Goal: Use online tool/utility

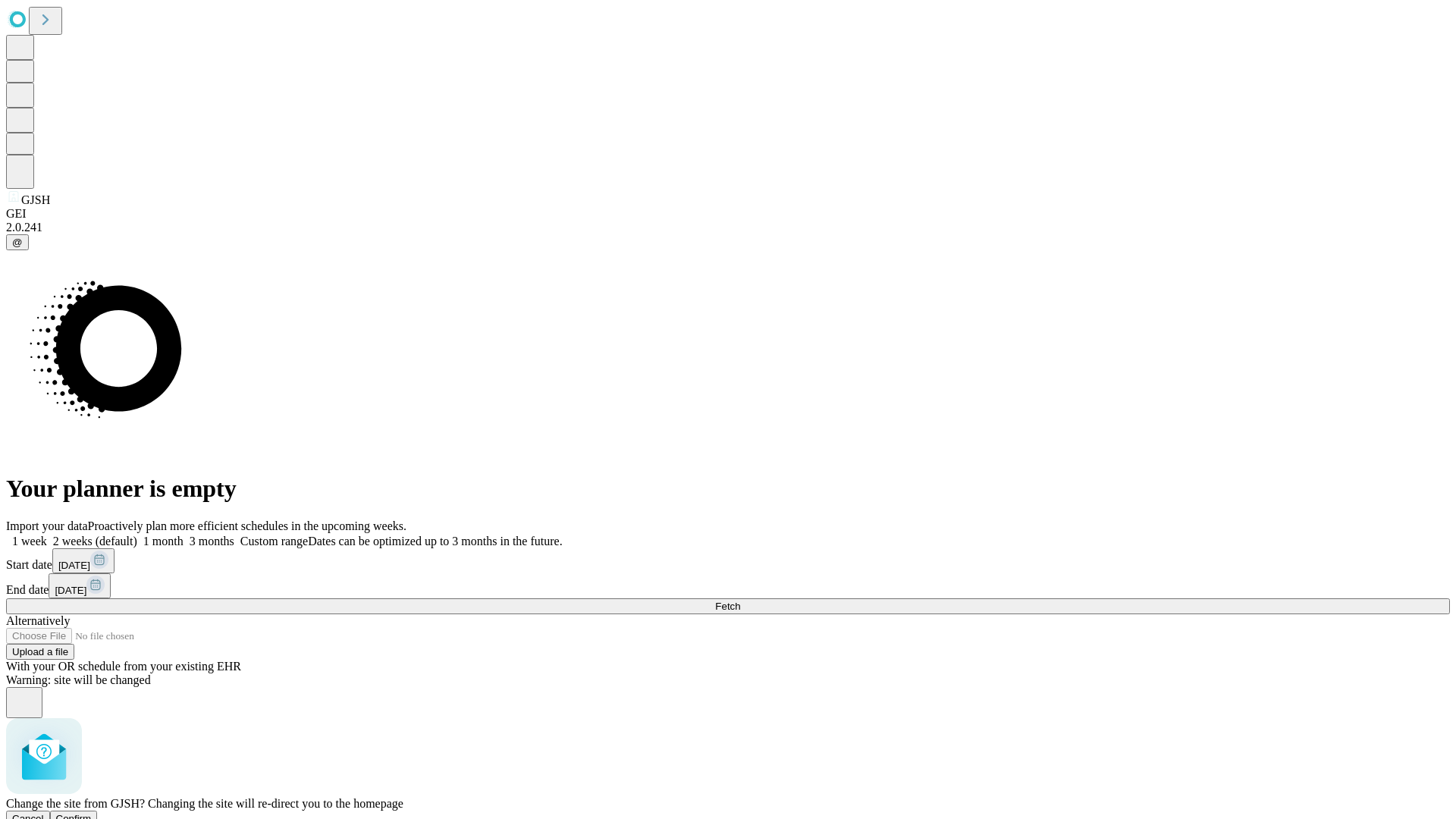
click at [92, 813] on span "Confirm" at bounding box center [74, 818] width 36 height 11
click at [184, 535] on label "1 month" at bounding box center [160, 541] width 46 height 13
click at [740, 601] on span "Fetch" at bounding box center [727, 606] width 25 height 11
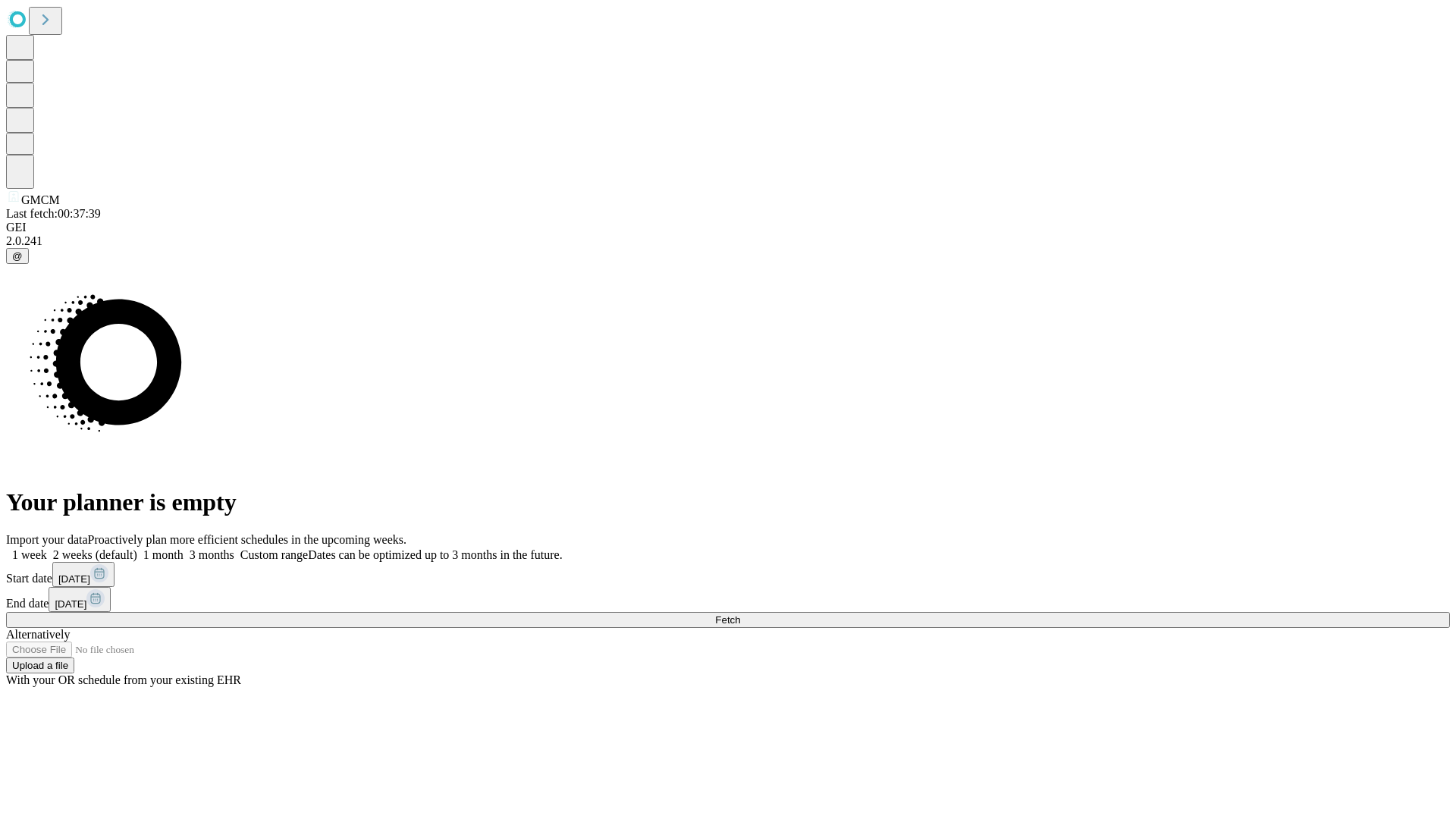
click at [184, 548] on label "1 month" at bounding box center [160, 554] width 46 height 13
click at [740, 615] on span "Fetch" at bounding box center [727, 620] width 25 height 11
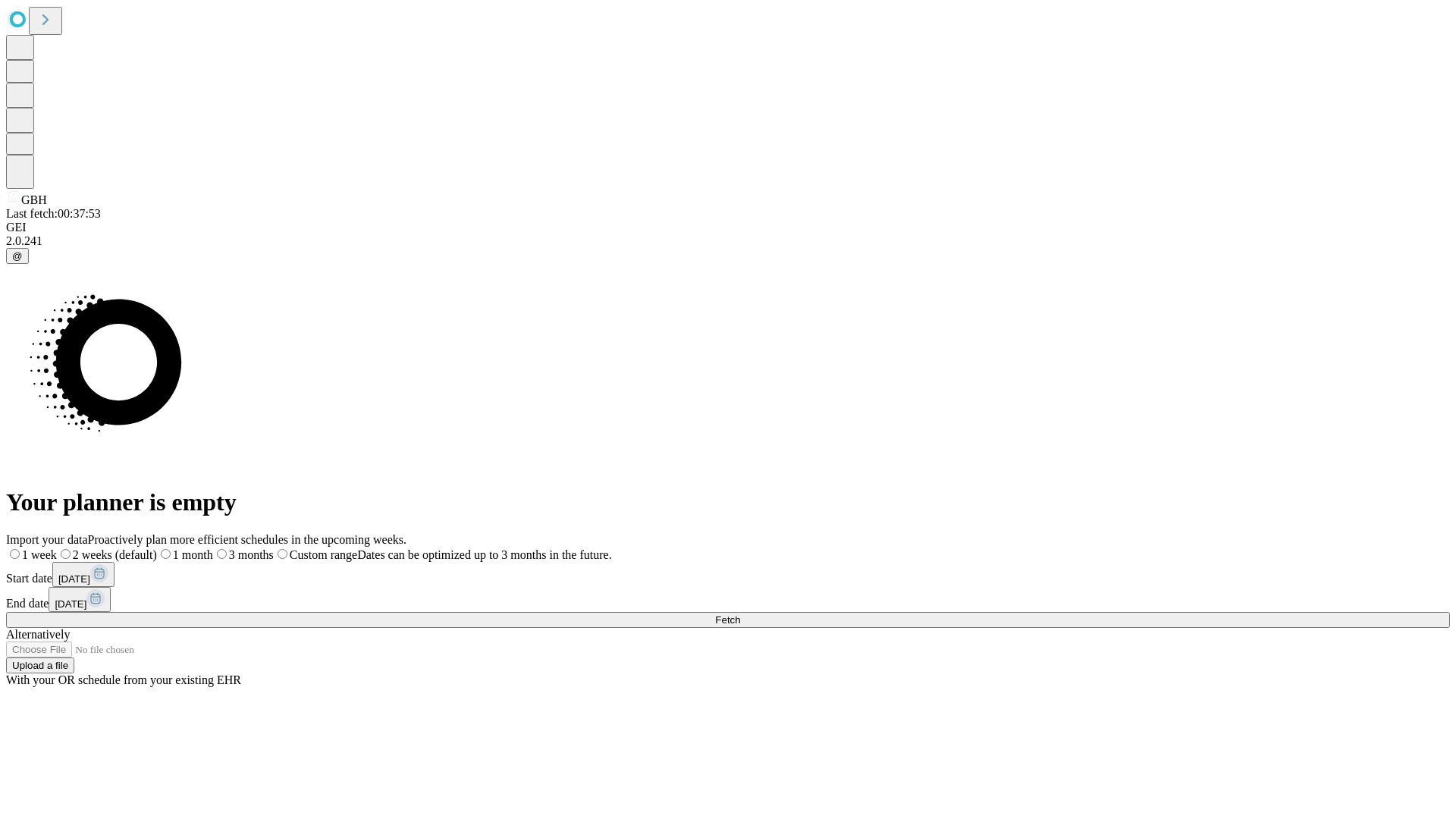
click at [213, 548] on label "1 month" at bounding box center [185, 554] width 56 height 13
click at [740, 615] on span "Fetch" at bounding box center [727, 620] width 25 height 11
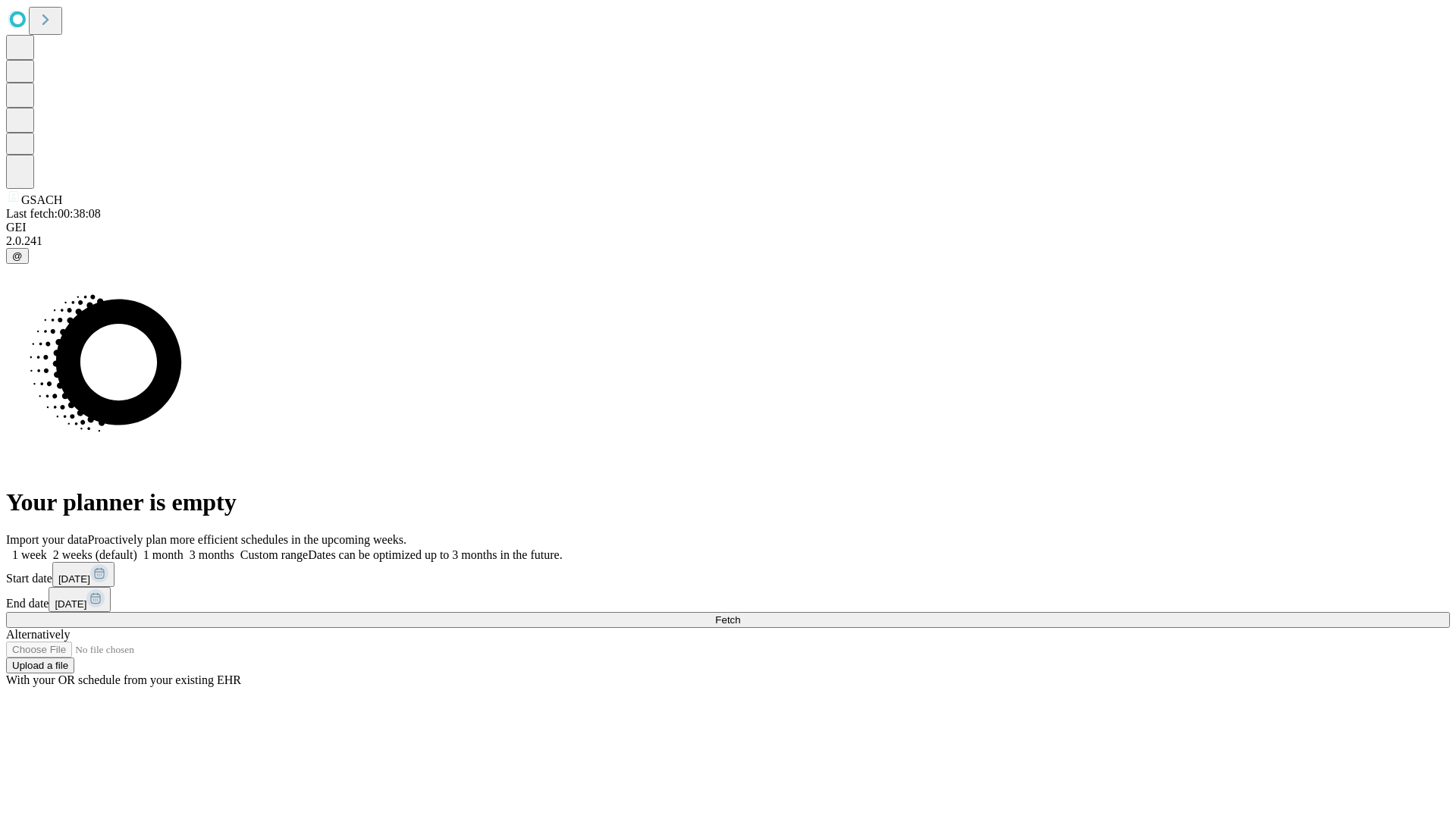
click at [184, 548] on label "1 month" at bounding box center [160, 554] width 46 height 13
click at [740, 615] on span "Fetch" at bounding box center [727, 620] width 25 height 11
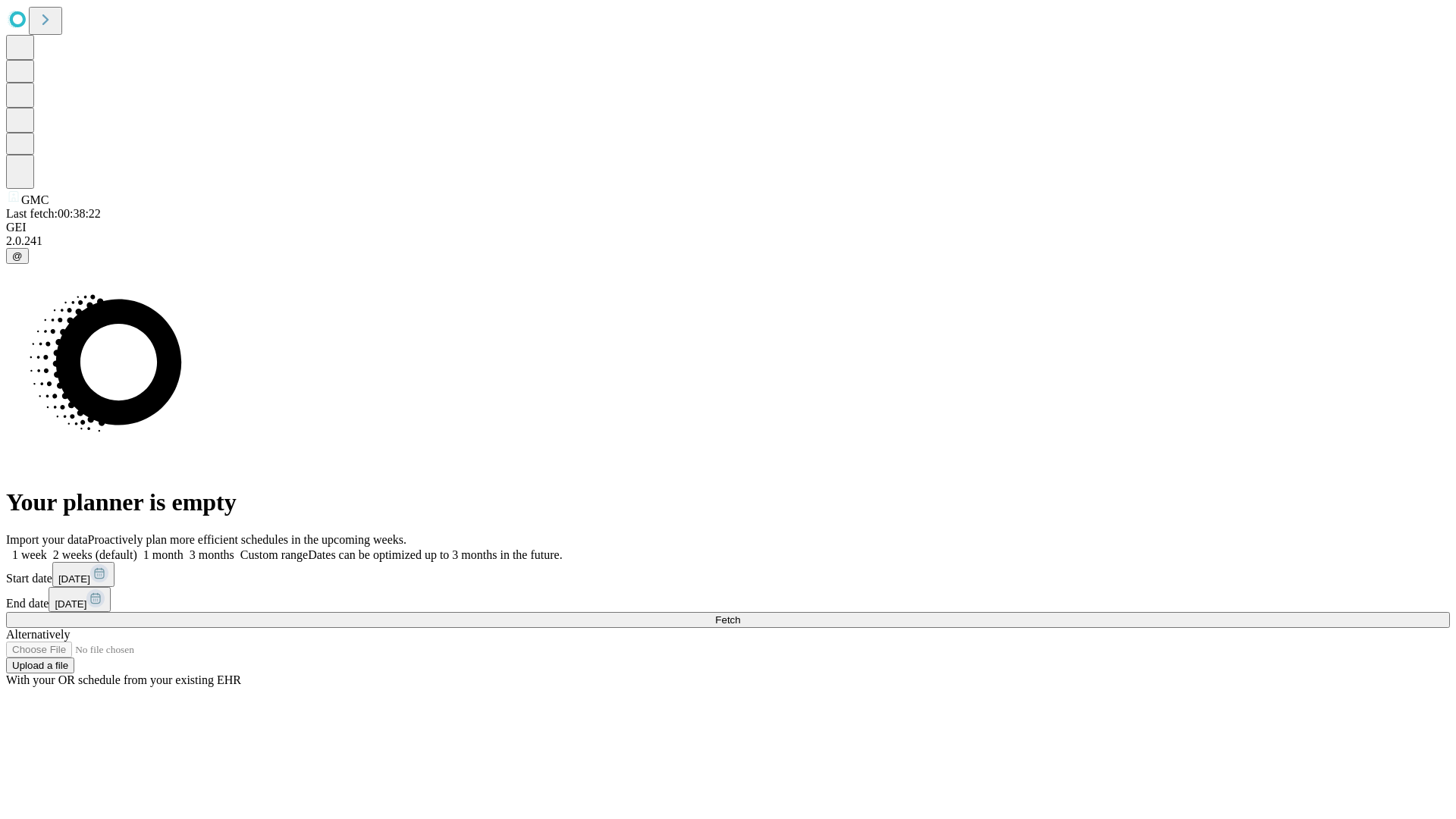
click at [184, 548] on label "1 month" at bounding box center [160, 554] width 46 height 13
click at [740, 615] on span "Fetch" at bounding box center [727, 620] width 25 height 11
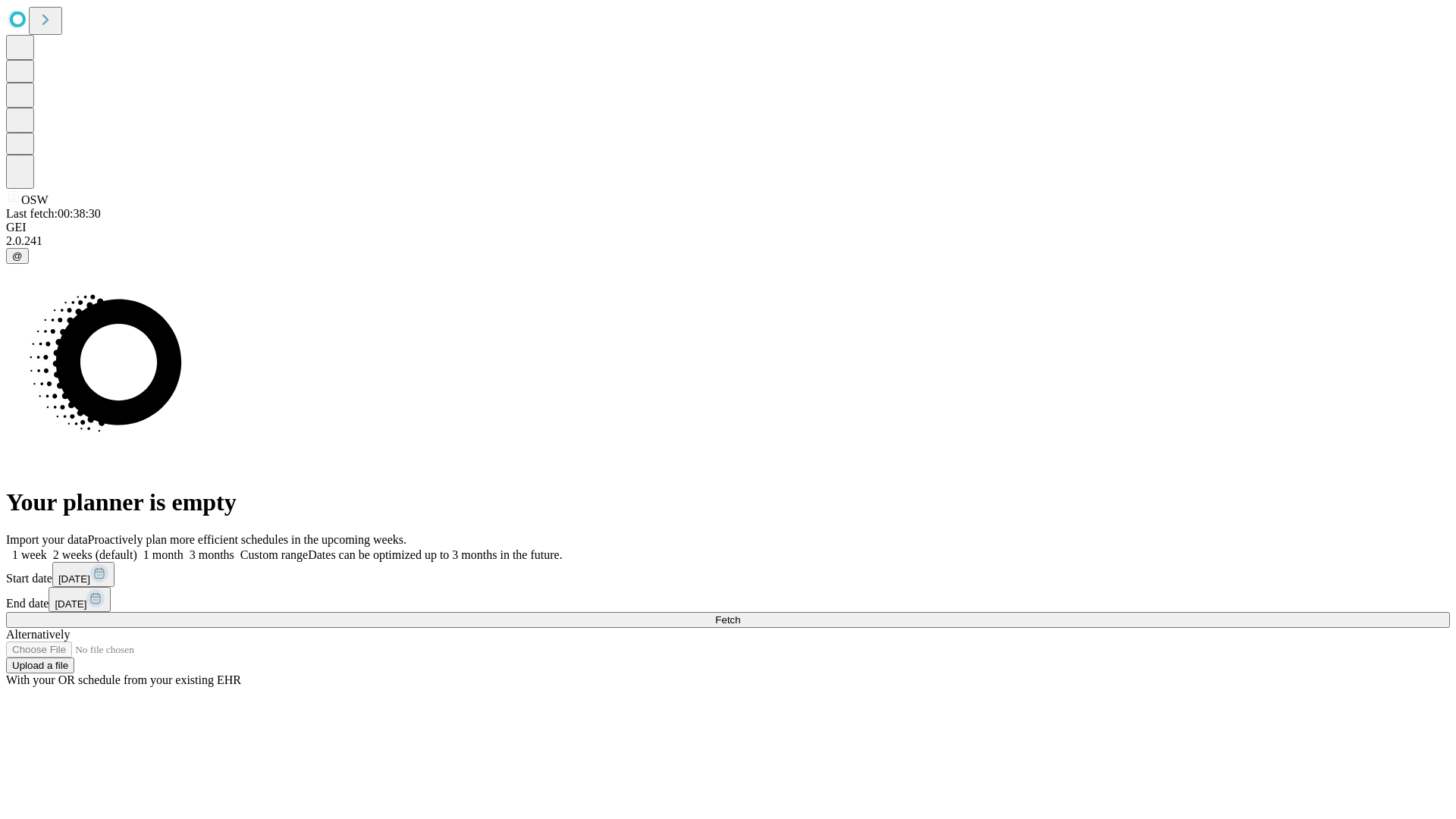
click at [184, 548] on label "1 month" at bounding box center [160, 554] width 46 height 13
click at [740, 615] on span "Fetch" at bounding box center [727, 620] width 25 height 11
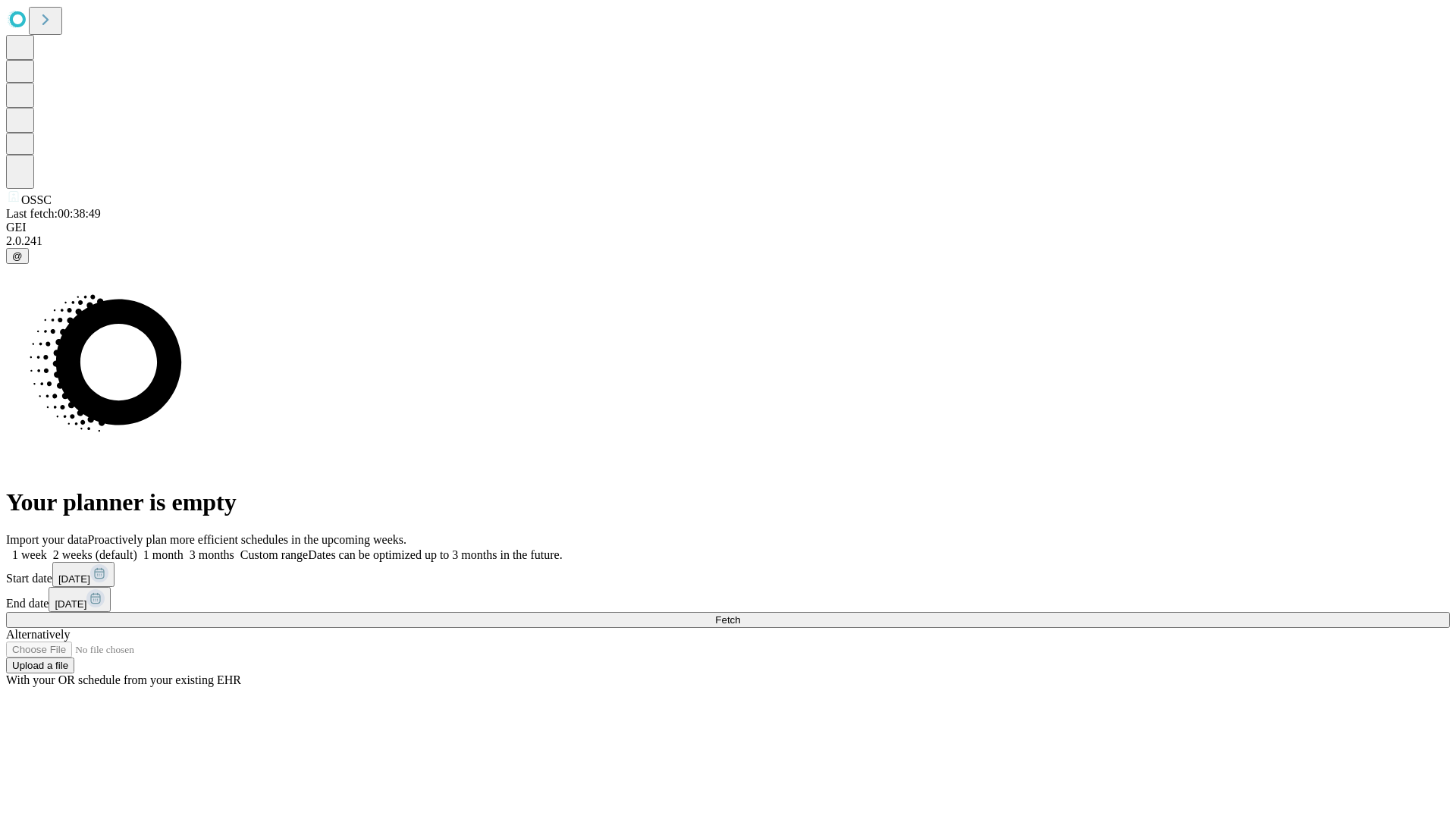
click at [184, 548] on label "1 month" at bounding box center [160, 554] width 46 height 13
click at [740, 615] on span "Fetch" at bounding box center [727, 620] width 25 height 11
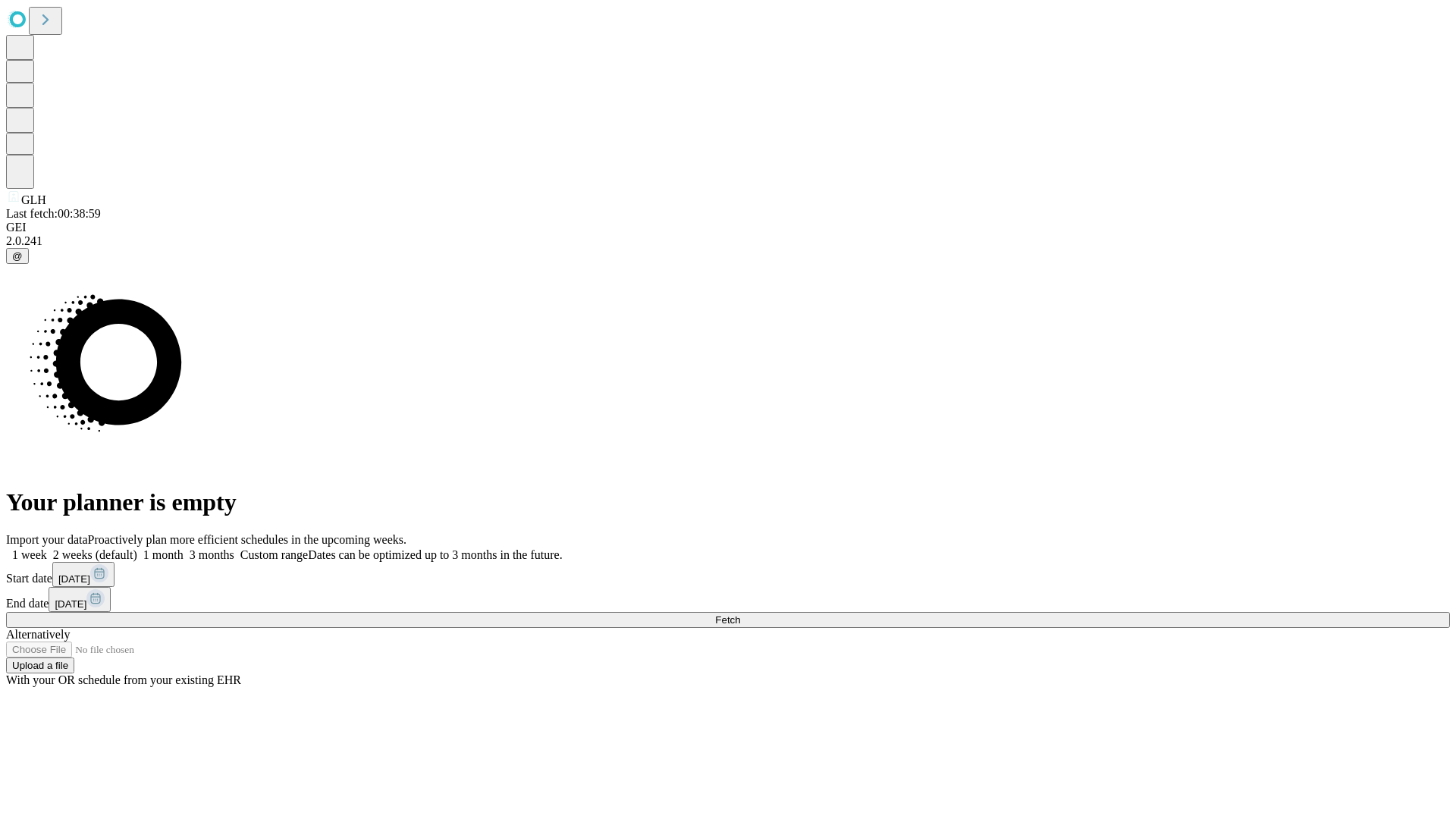
click at [184, 548] on label "1 month" at bounding box center [160, 554] width 46 height 13
click at [740, 615] on span "Fetch" at bounding box center [727, 620] width 25 height 11
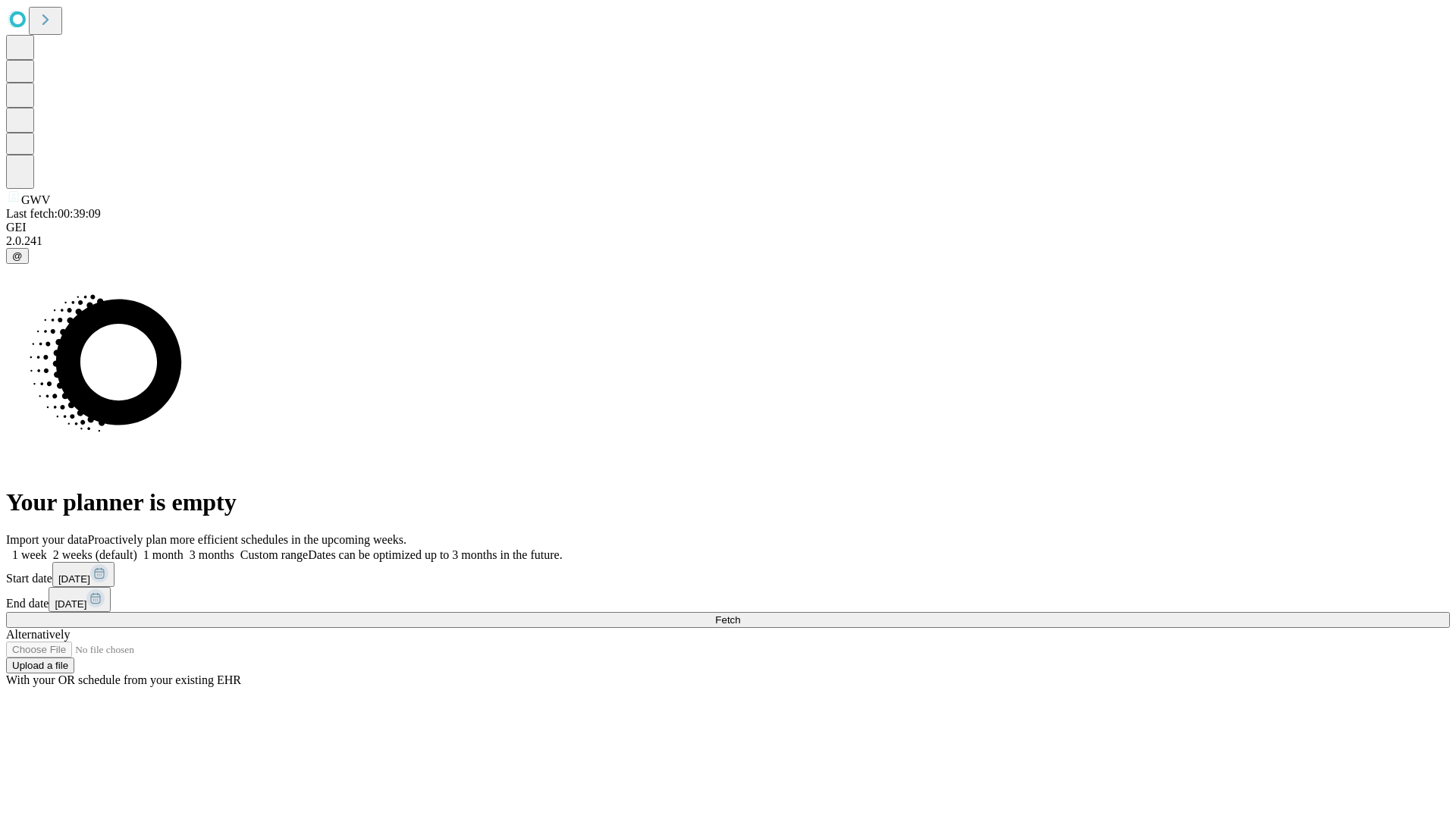
click at [184, 548] on label "1 month" at bounding box center [160, 554] width 46 height 13
click at [740, 615] on span "Fetch" at bounding box center [727, 620] width 25 height 11
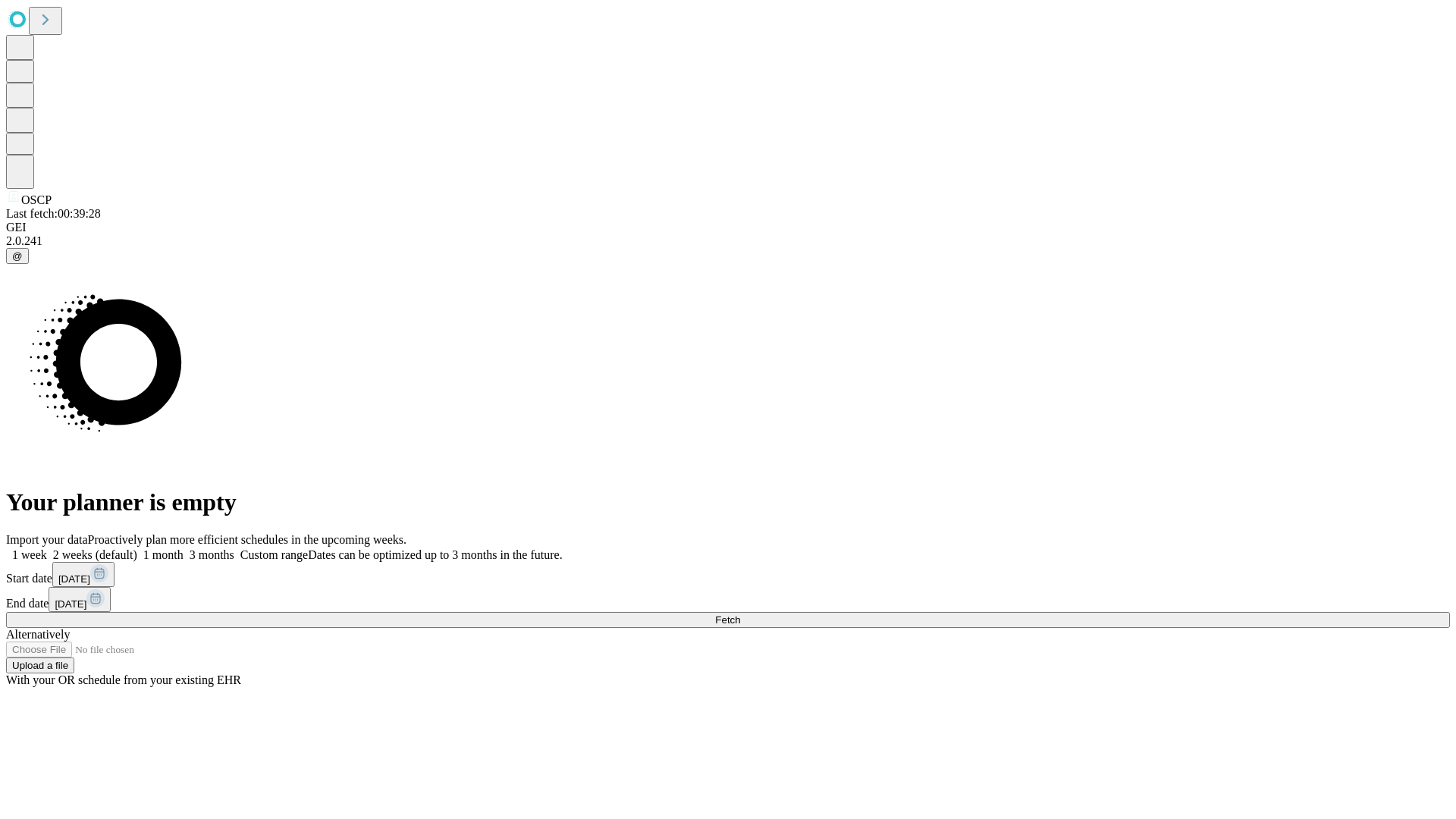
click at [184, 548] on label "1 month" at bounding box center [160, 554] width 46 height 13
click at [740, 615] on span "Fetch" at bounding box center [727, 620] width 25 height 11
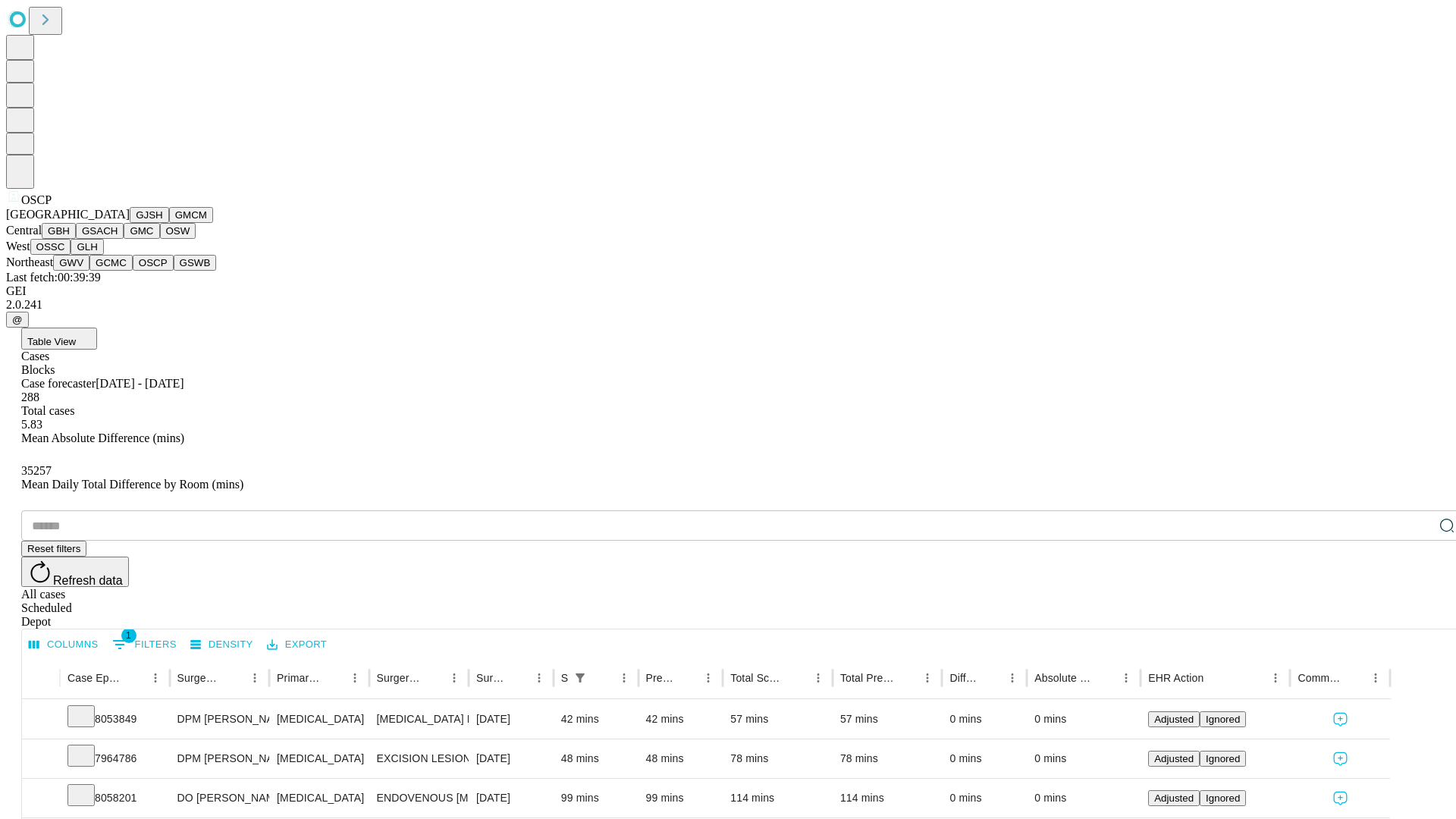
click at [174, 271] on button "GSWB" at bounding box center [195, 262] width 43 height 16
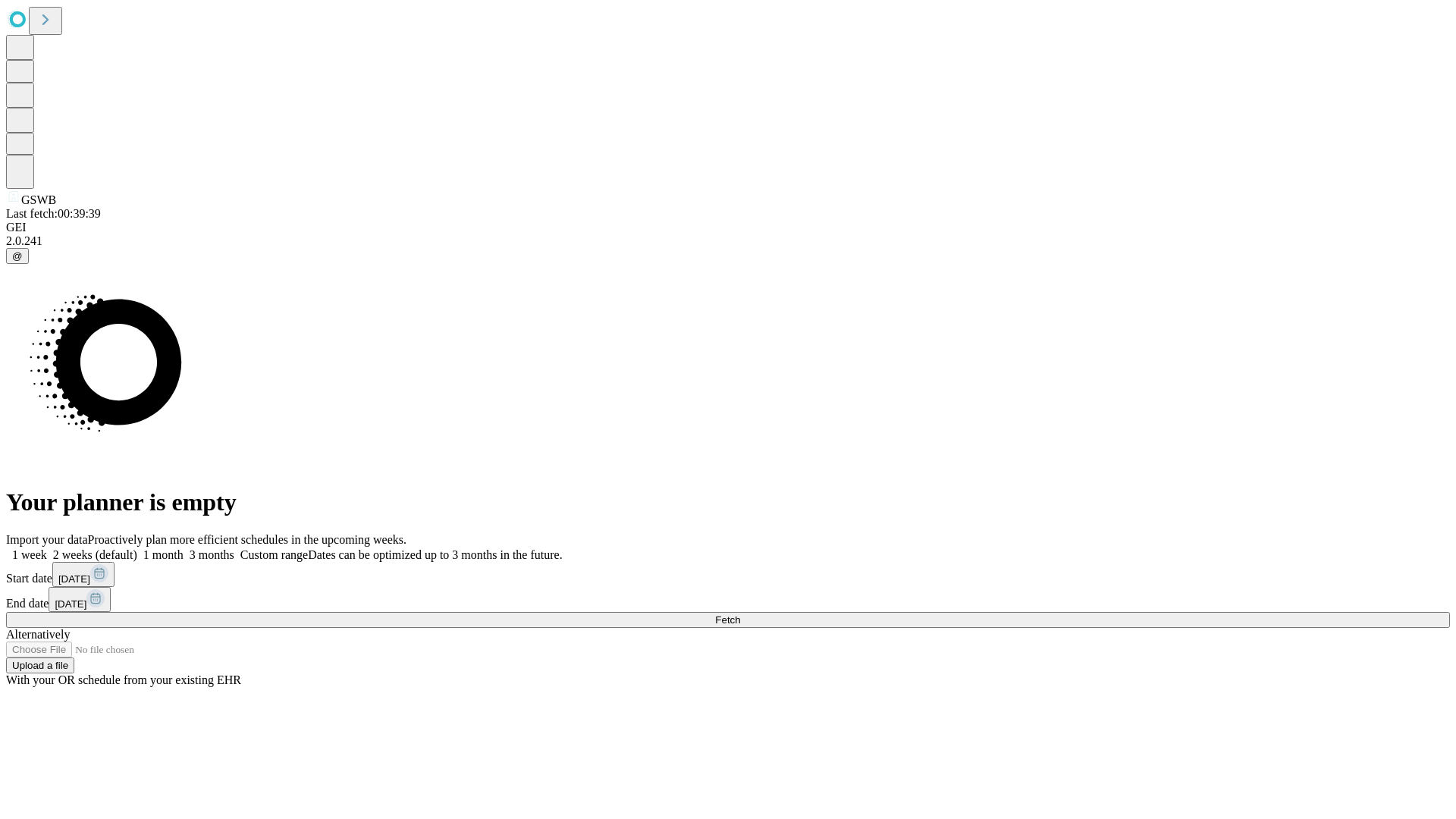
click at [184, 548] on label "1 month" at bounding box center [160, 554] width 46 height 13
click at [740, 615] on span "Fetch" at bounding box center [727, 620] width 25 height 11
